Goal: Information Seeking & Learning: Find specific fact

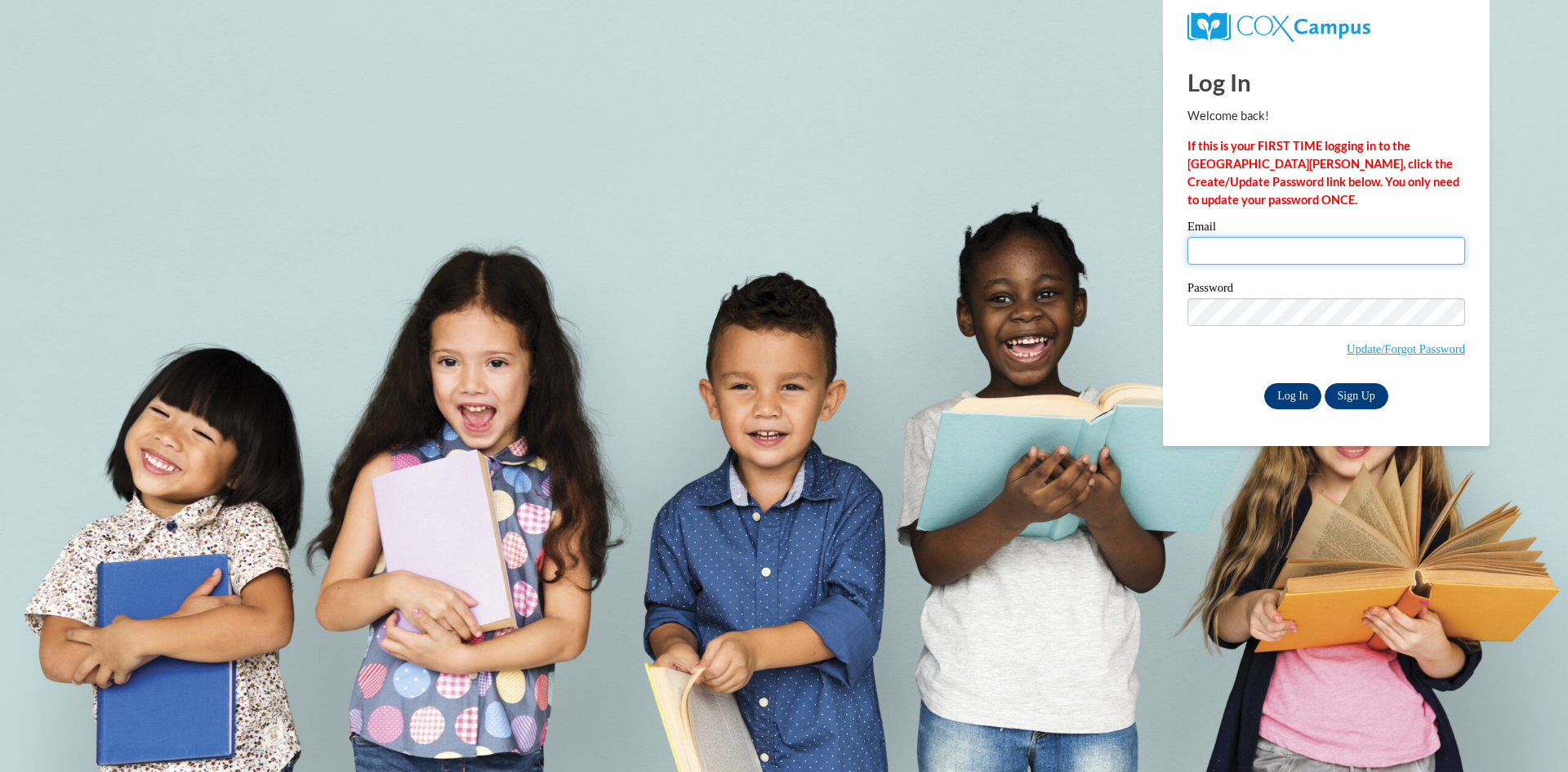
type input "jnelms@atlantaspeechschool.org"
click at [1283, 396] on input "Log In" at bounding box center [1292, 396] width 57 height 26
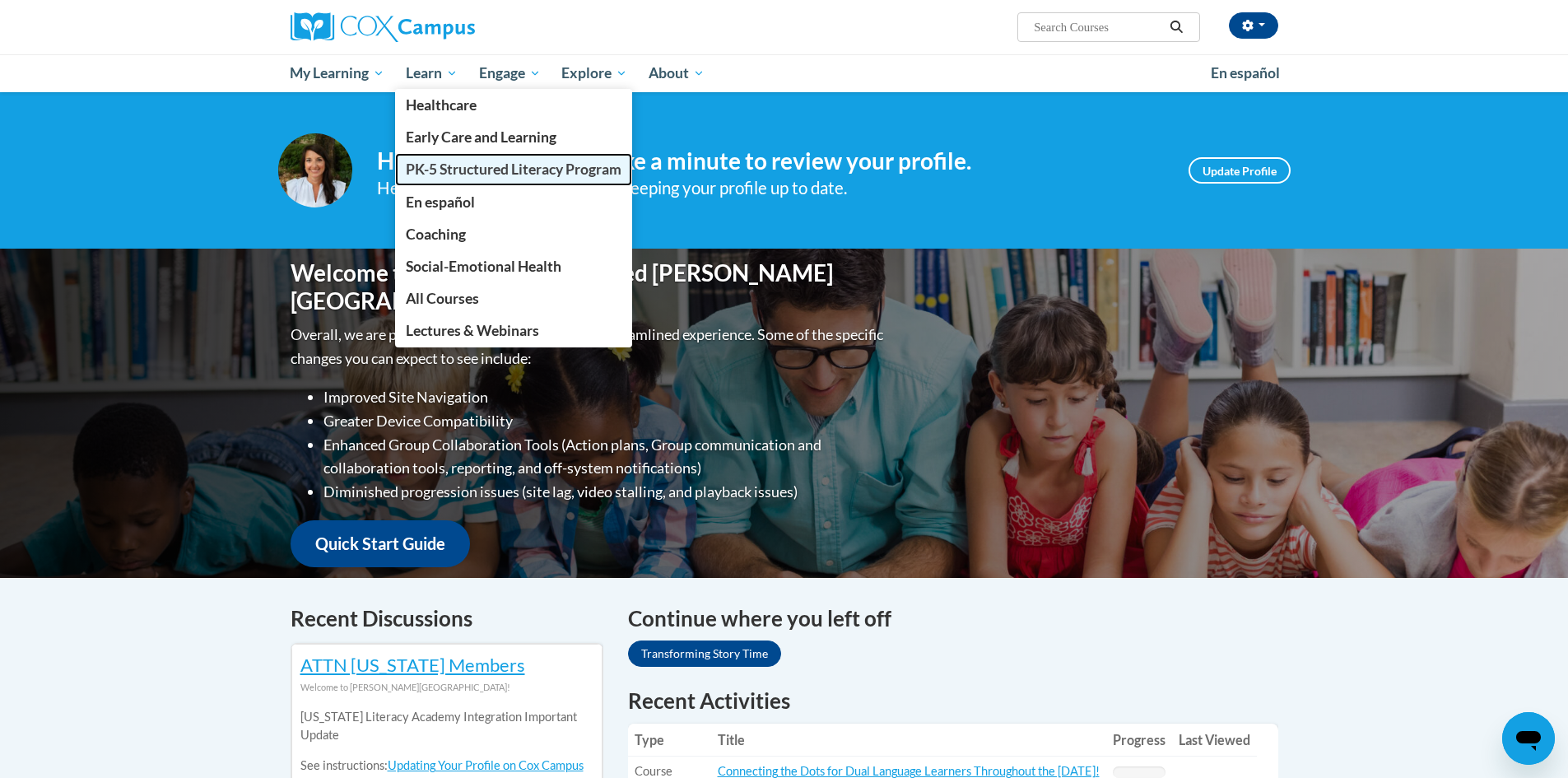
click at [458, 170] on span "PK-5 Structured Literacy Program" at bounding box center [513, 169] width 216 height 17
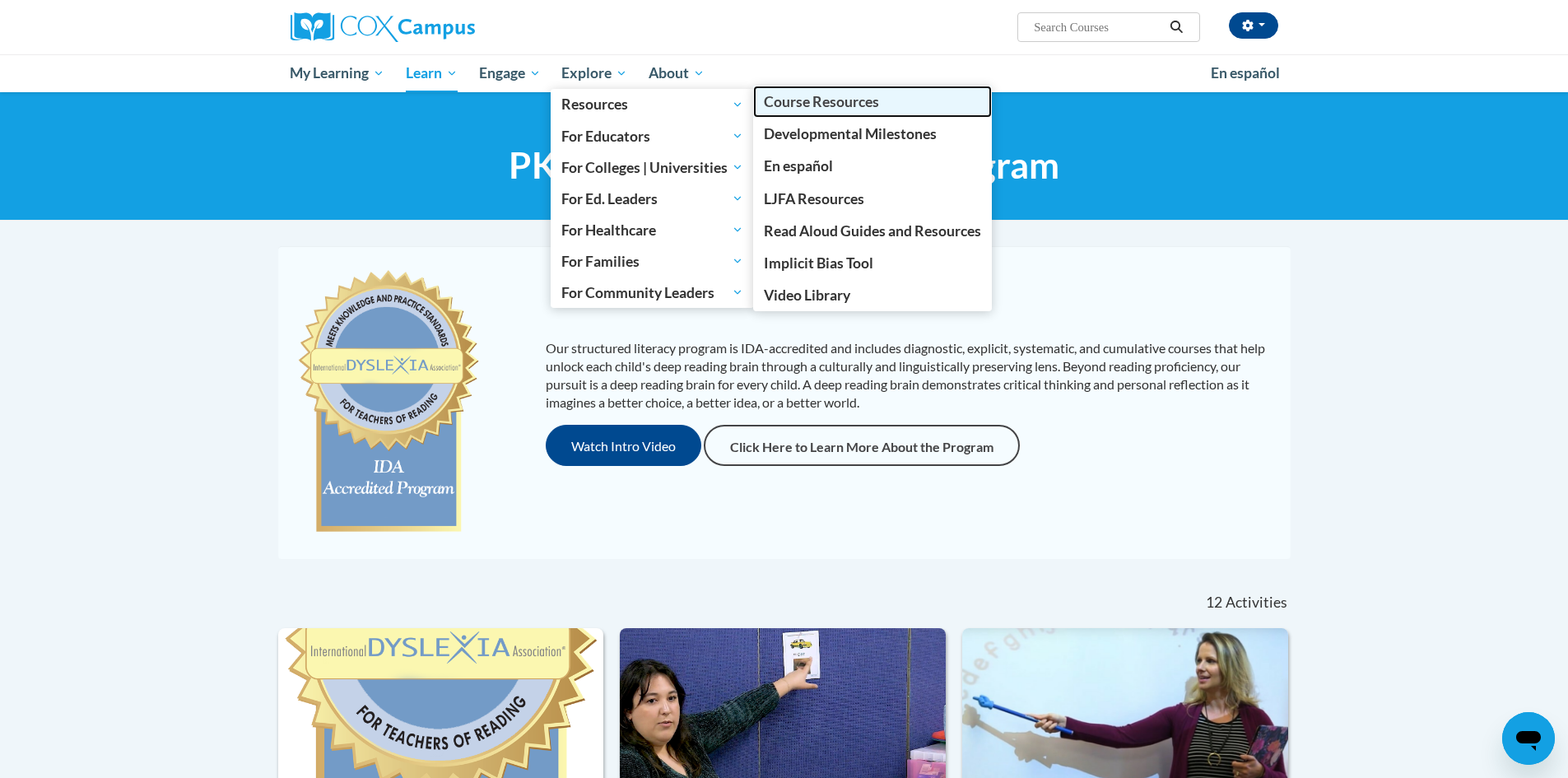
click at [819, 100] on span "Course Resources" at bounding box center [821, 101] width 115 height 17
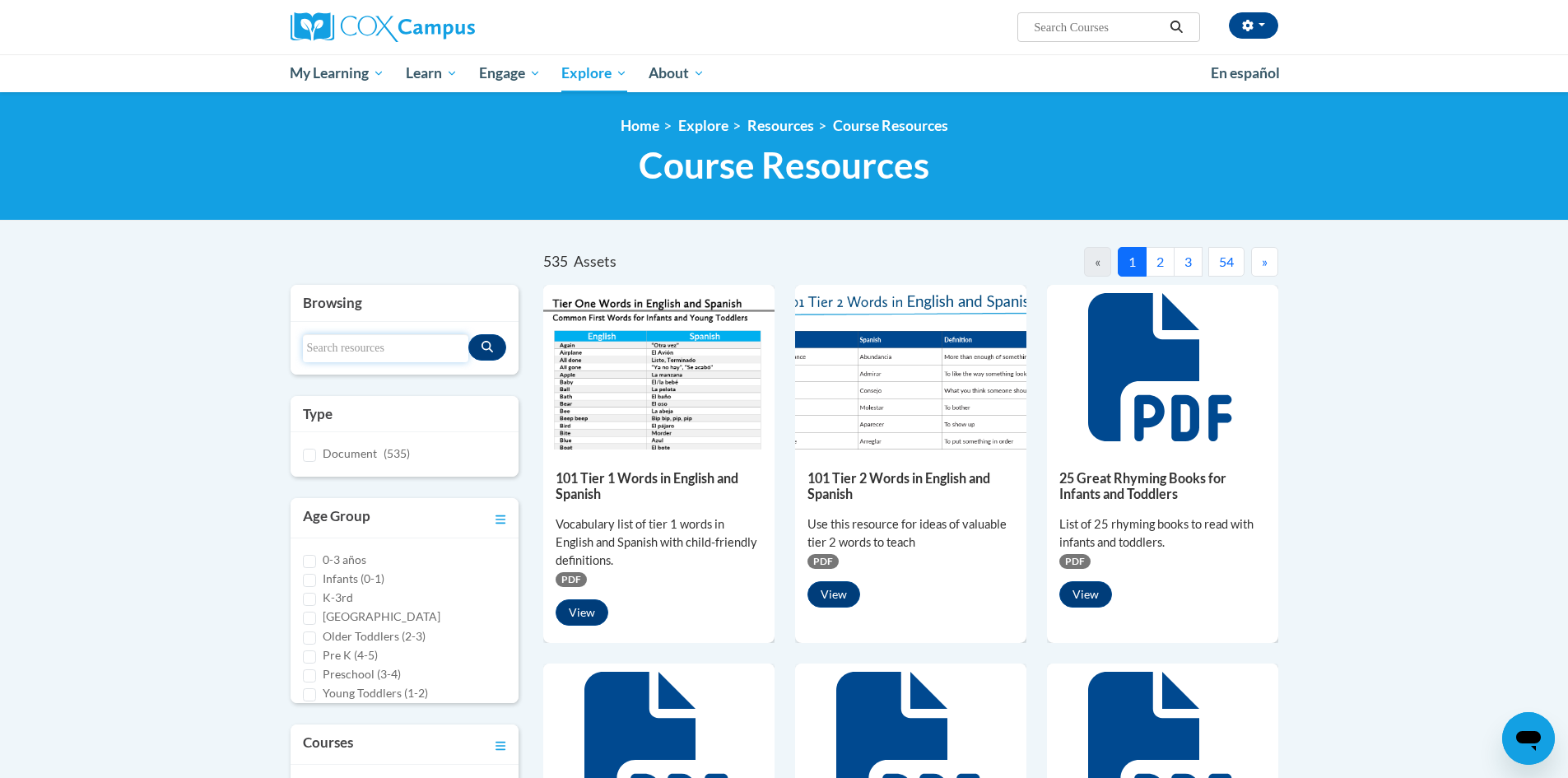
click at [387, 346] on input "Search resources" at bounding box center [386, 348] width 166 height 28
type input "coaching tool"
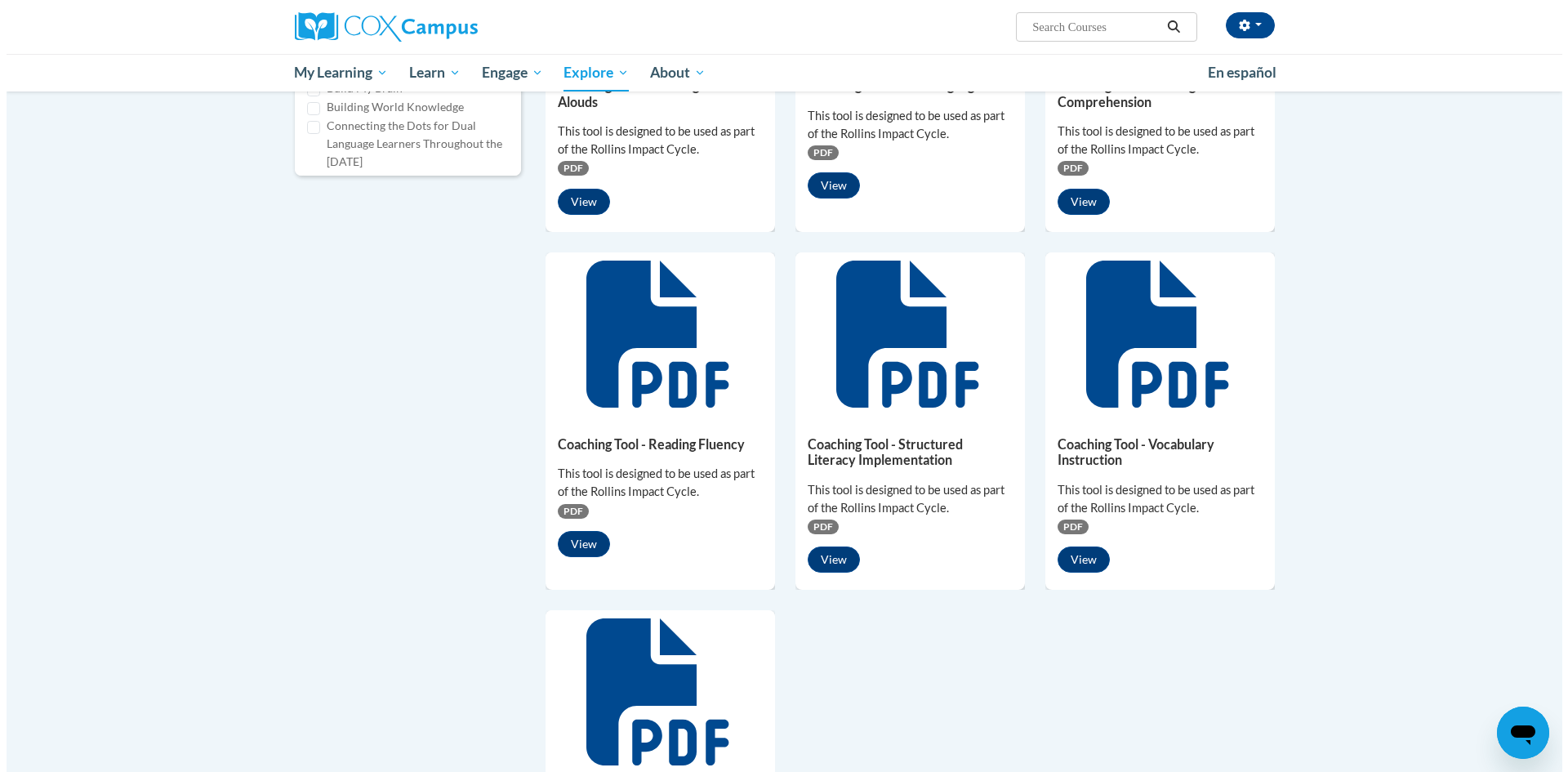
scroll to position [816, 0]
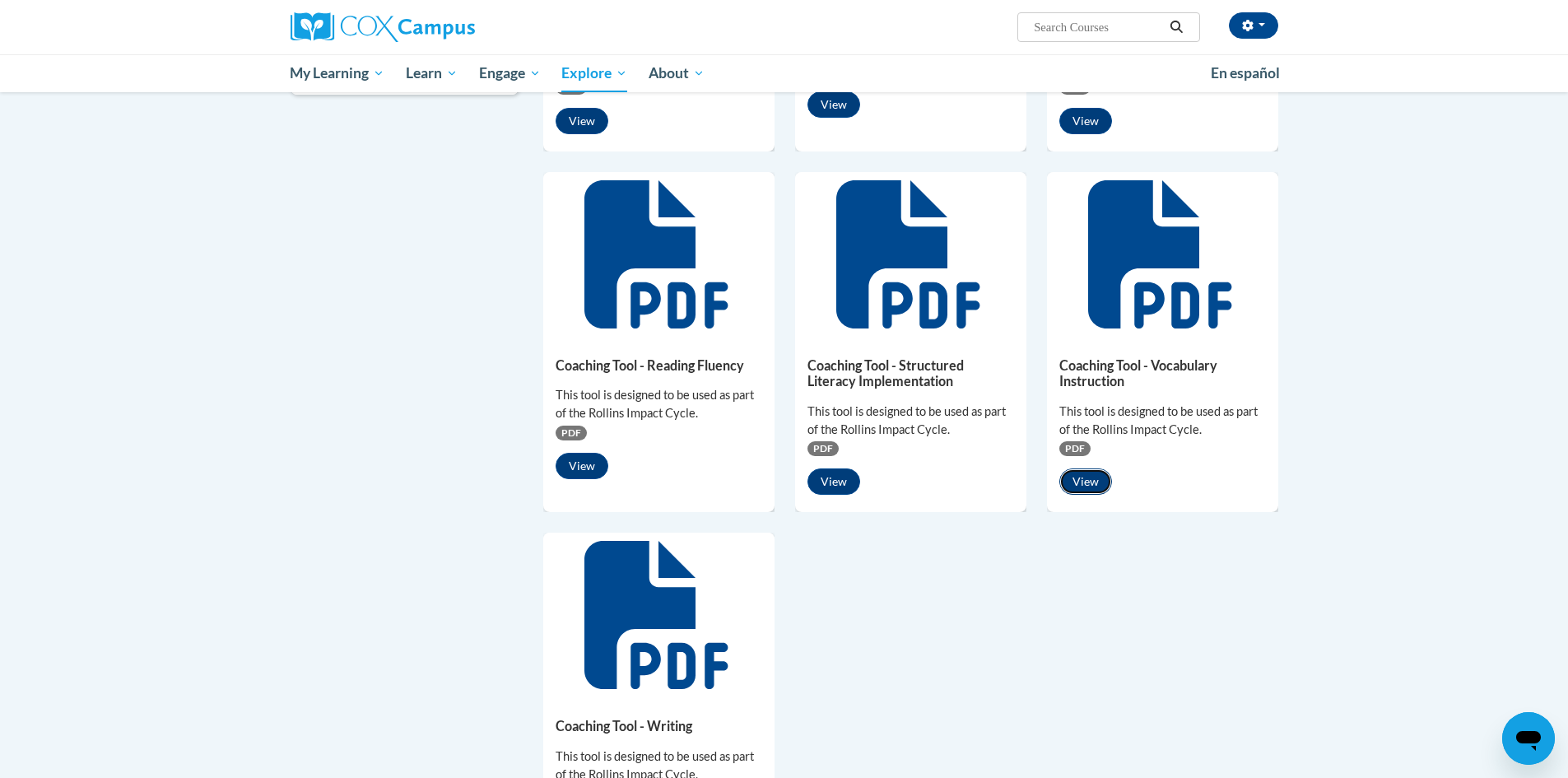
click at [1087, 484] on button "View" at bounding box center [1086, 481] width 53 height 26
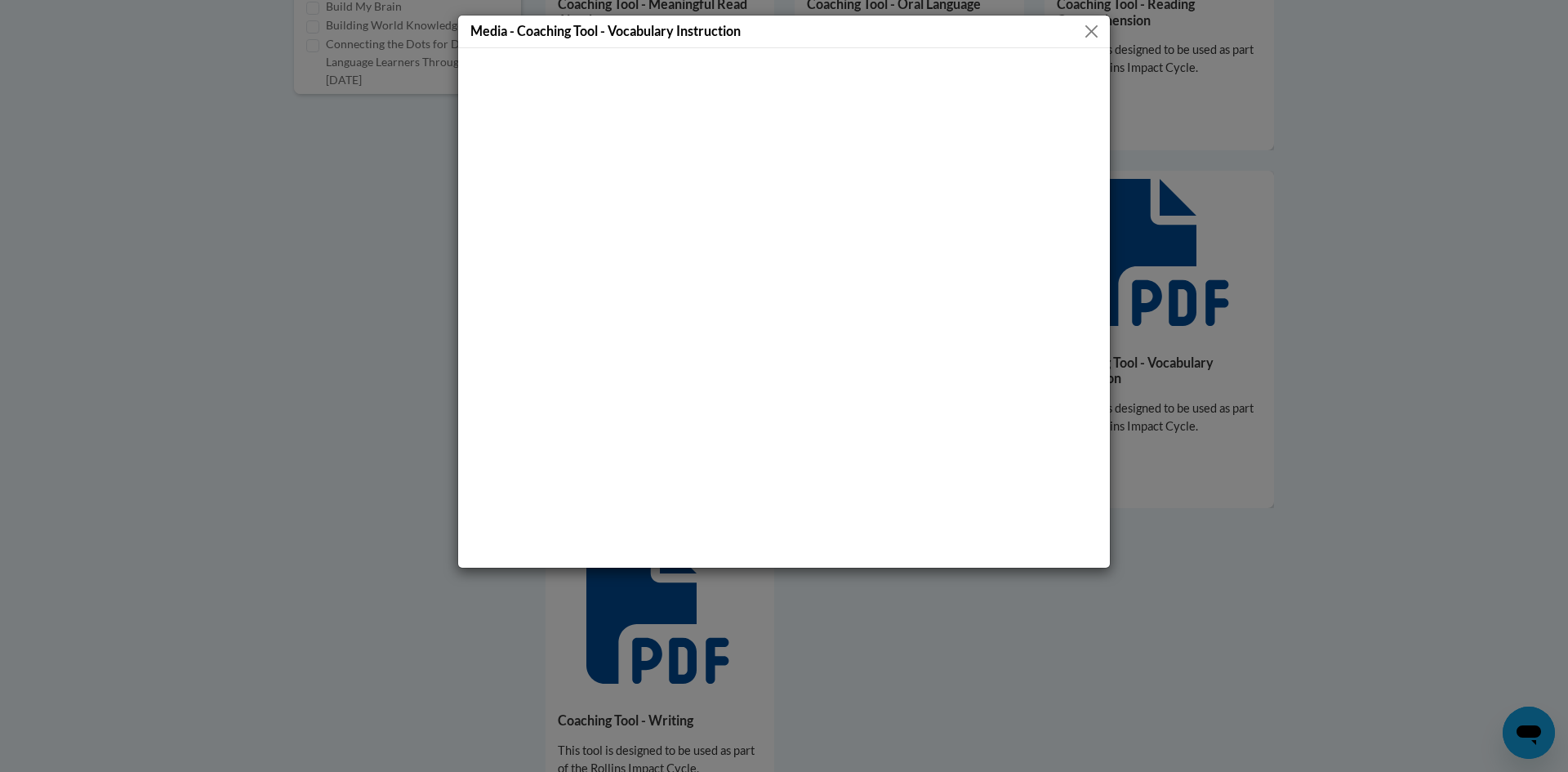
click at [1094, 35] on button "Close" at bounding box center [1091, 31] width 21 height 21
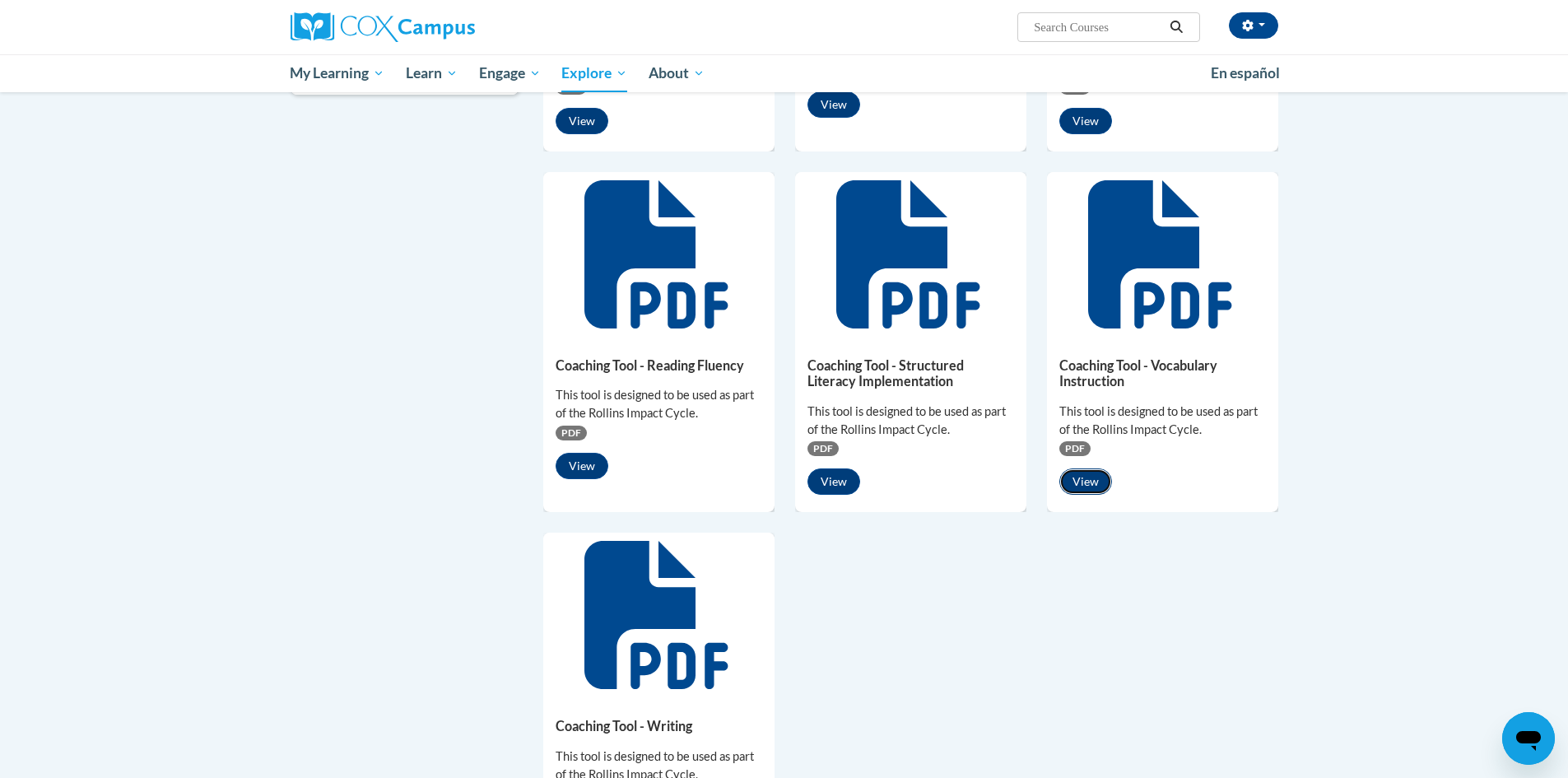
click at [1090, 472] on button "View" at bounding box center [1086, 481] width 53 height 26
